Goal: Task Accomplishment & Management: Manage account settings

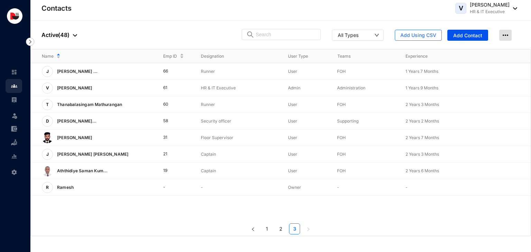
click at [502, 36] on img at bounding box center [505, 35] width 12 height 11
click at [466, 36] on span "Add Contact" at bounding box center [467, 35] width 29 height 7
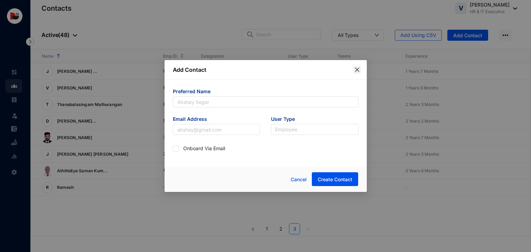
click at [355, 67] on icon "close" at bounding box center [357, 70] width 6 height 6
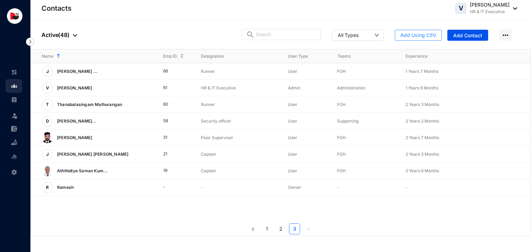
click at [421, 37] on span "Add Using CSV" at bounding box center [418, 35] width 36 height 7
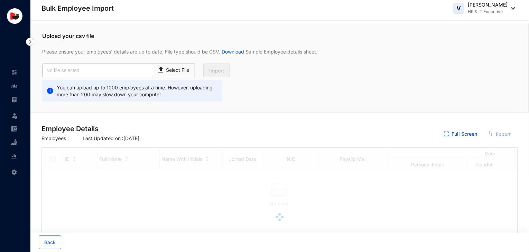
checkbox input "true"
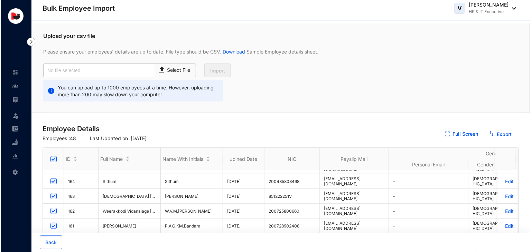
scroll to position [48, 0]
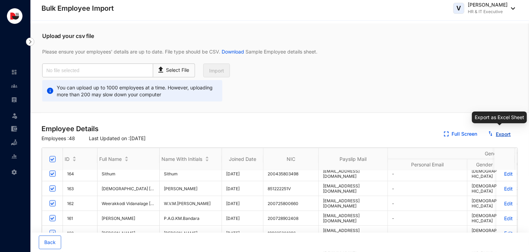
click at [499, 133] on link "Export" at bounding box center [502, 134] width 15 height 6
click at [17, 83] on img at bounding box center [14, 86] width 6 height 6
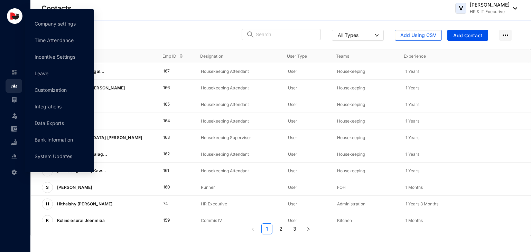
click at [11, 174] on img at bounding box center [14, 172] width 6 height 6
click at [64, 21] on link "Company settings" at bounding box center [55, 24] width 41 height 6
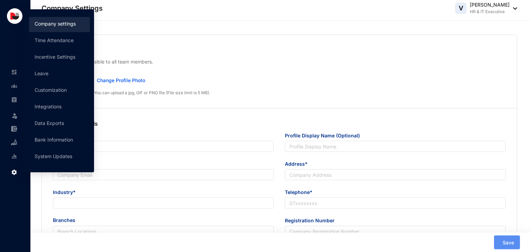
type input "Delicious Concepts (Pvt) Ltd"
type input "Delicious Concepts Pvt Ltd"
type input "[EMAIL_ADDRESS][DOMAIN_NAME]"
type input "[STREET_ADDRESS]"
type input "0112550055"
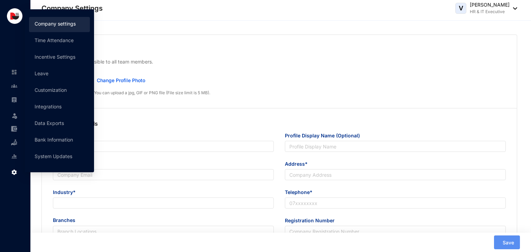
type input "P V 00253300"
type input "B"
type input "53083"
type input "9"
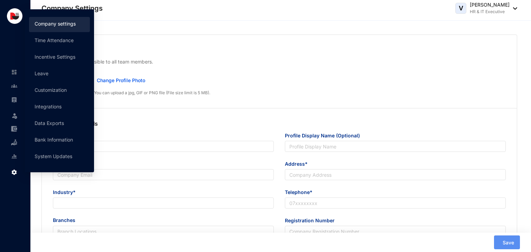
radio input "true"
checkbox input "true"
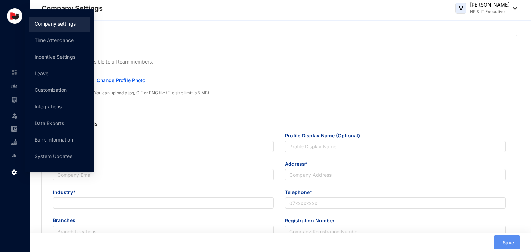
checkbox input "true"
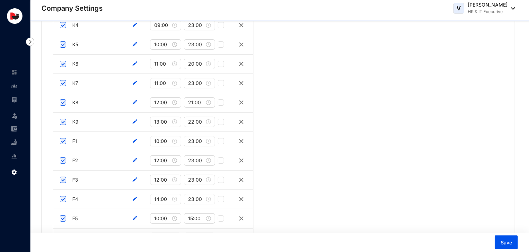
scroll to position [1303, 0]
click at [201, 122] on input "22:00" at bounding box center [196, 124] width 17 height 8
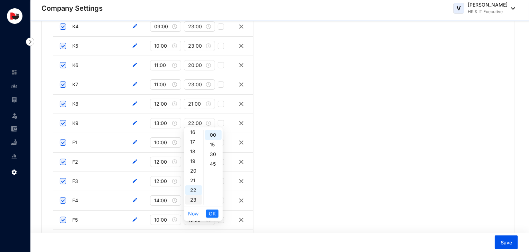
click at [194, 197] on div "23" at bounding box center [193, 200] width 17 height 10
type input "23:00"
click at [213, 214] on span "OK" at bounding box center [212, 214] width 7 height 8
click at [504, 241] on span "Save" at bounding box center [505, 242] width 11 height 7
